Goal: Task Accomplishment & Management: Check status

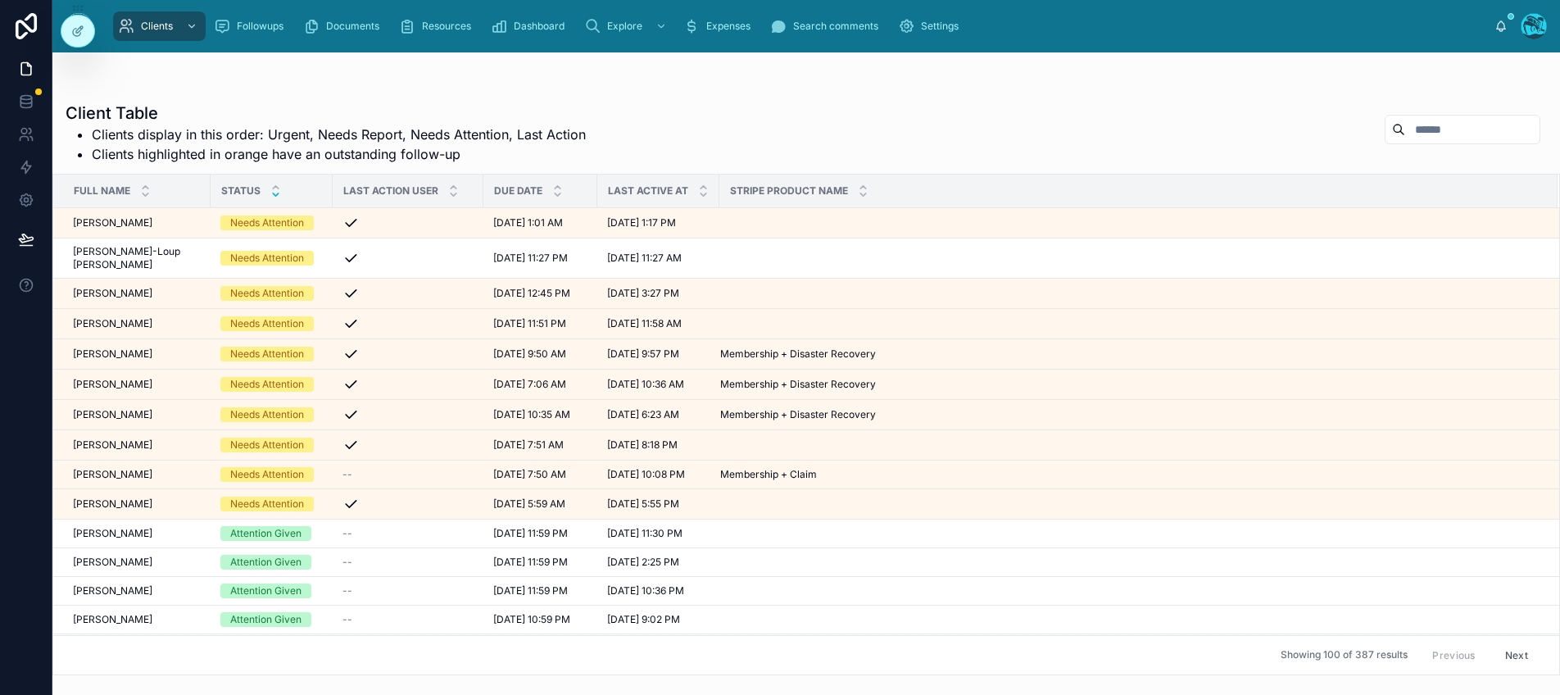
click at [273, 194] on icon at bounding box center [276, 194] width 6 height 2
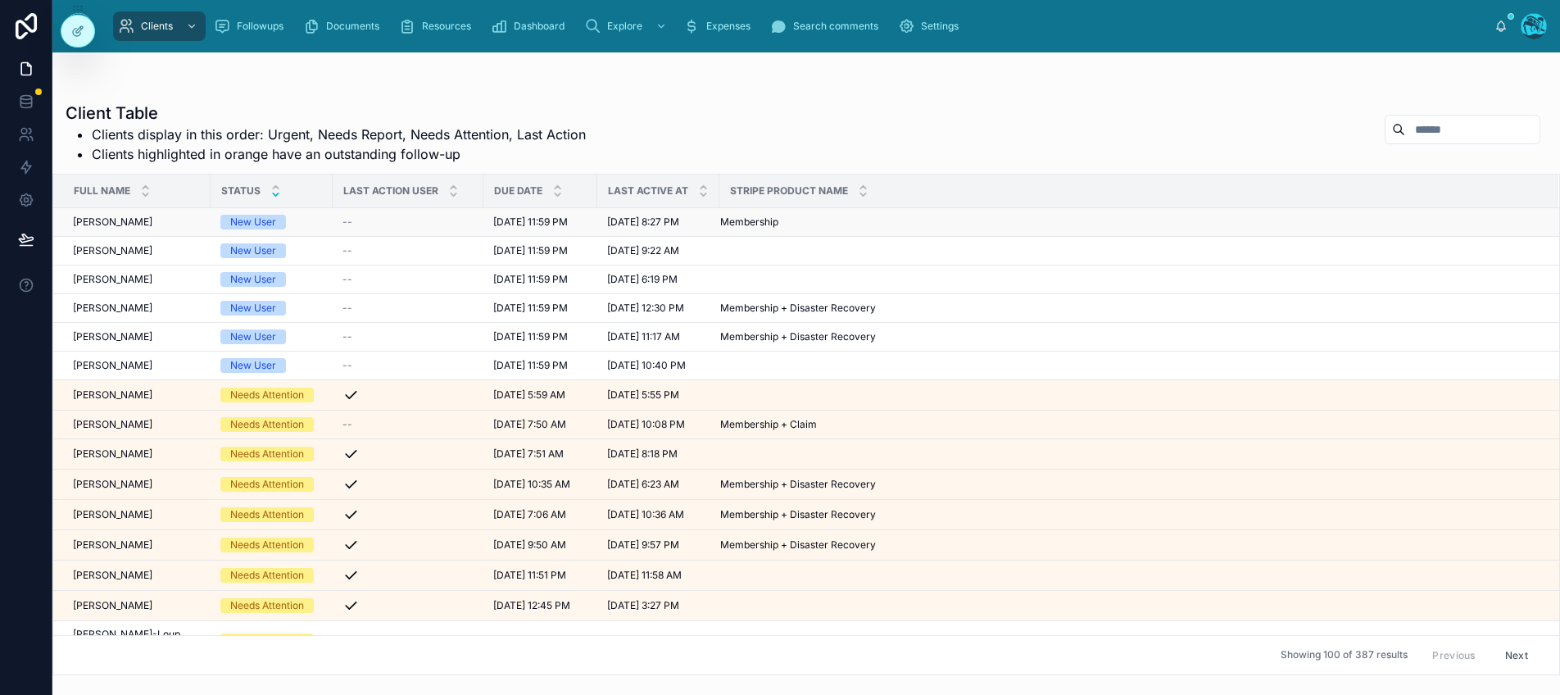
click at [110, 218] on span "[PERSON_NAME]" at bounding box center [112, 222] width 79 height 13
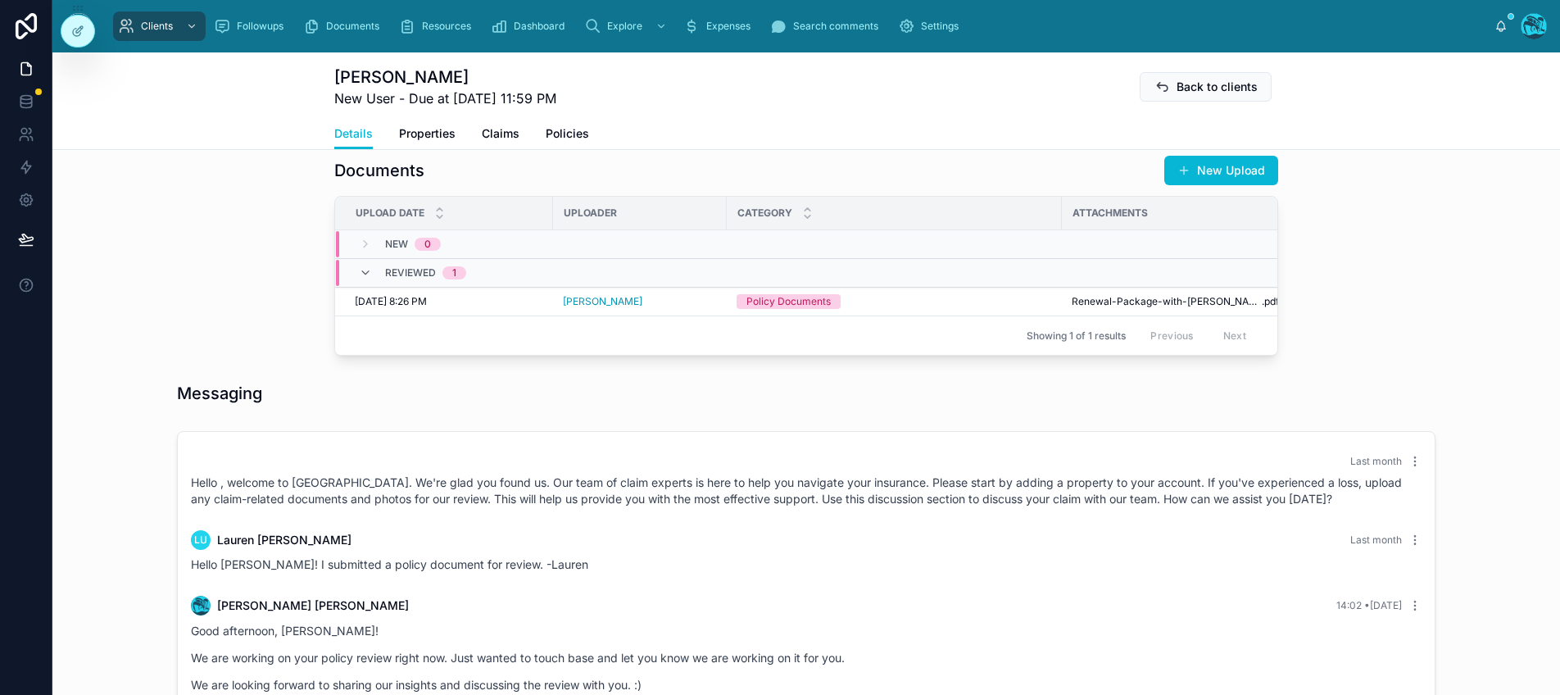
scroll to position [597, 0]
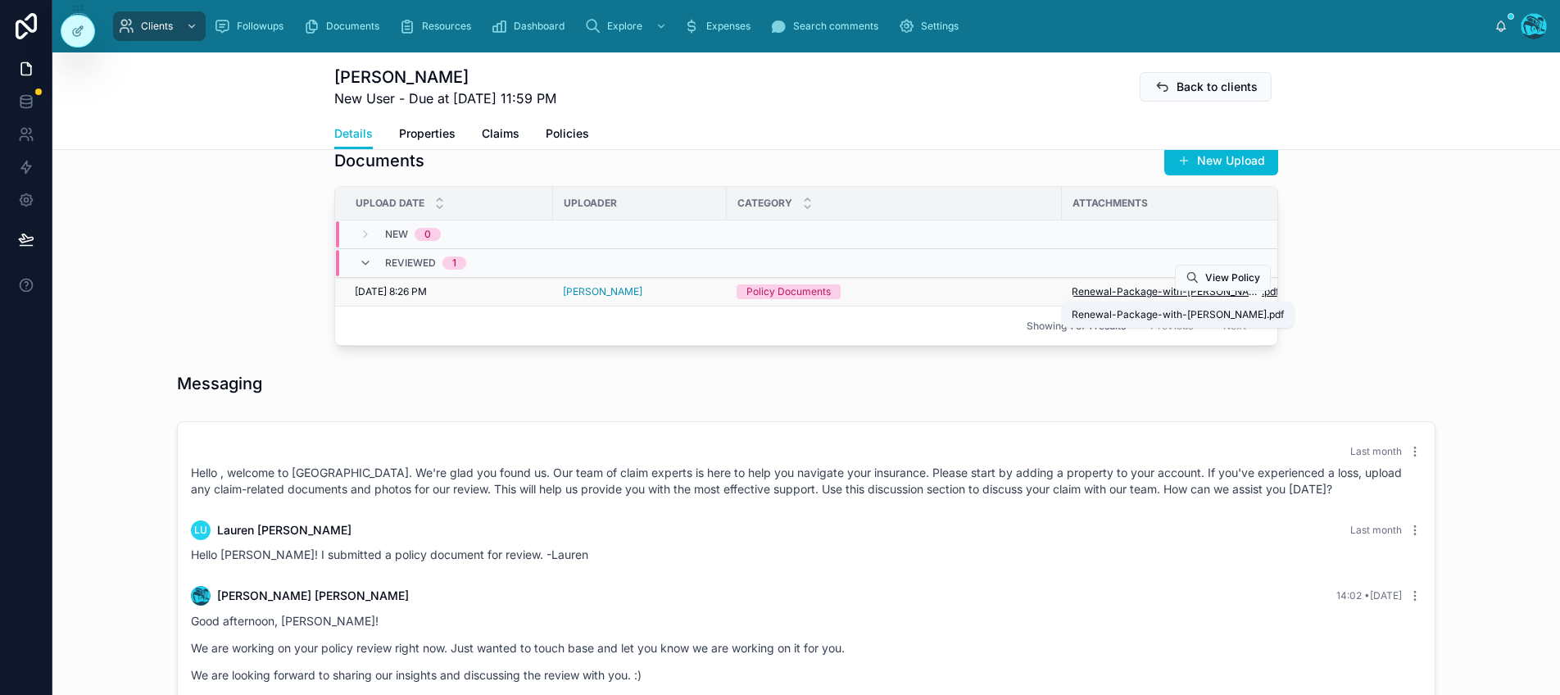
click at [1110, 290] on span "Renewal-Package-with-[PERSON_NAME]" at bounding box center [1167, 291] width 190 height 13
